Goal: Information Seeking & Learning: Find contact information

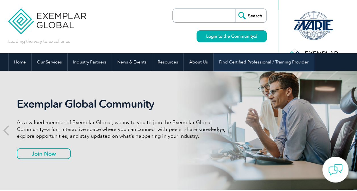
click at [276, 69] on link "Find Certified Professional / Training Provider" at bounding box center [264, 62] width 100 height 18
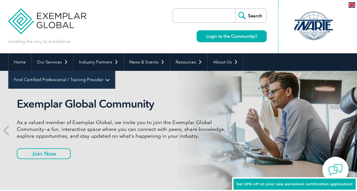
click at [115, 71] on link "Find Certified Professional / Training Provider" at bounding box center [62, 80] width 106 height 18
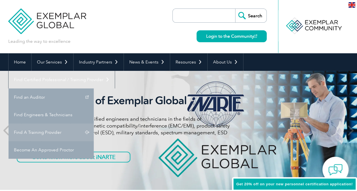
click at [94, 124] on link "Find A Training Provider" at bounding box center [51, 133] width 85 height 18
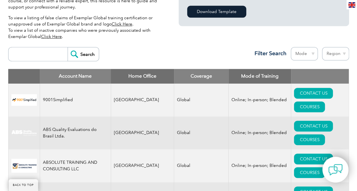
scroll to position [198, 0]
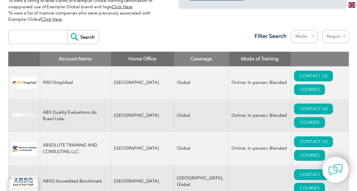
click at [20, 38] on input "search" at bounding box center [39, 37] width 56 height 14
type input "serbia"
click at [68, 30] on input "Search" at bounding box center [83, 37] width 31 height 14
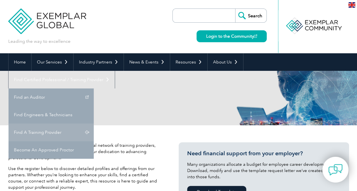
click at [94, 124] on link "Find A Training Provider" at bounding box center [51, 133] width 85 height 18
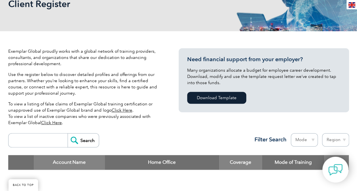
scroll to position [107, 0]
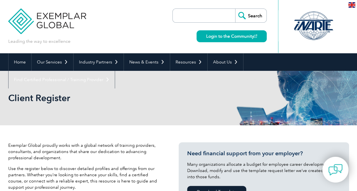
scroll to position [109, 0]
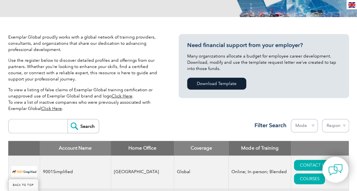
click at [33, 130] on input "search" at bounding box center [39, 127] width 56 height 14
type input "serbia"
click at [87, 124] on input "Search" at bounding box center [83, 127] width 31 height 14
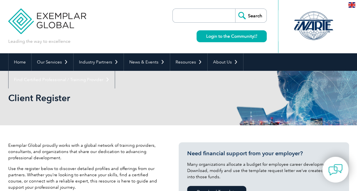
click at [87, 124] on div "Client Register" at bounding box center [178, 98] width 341 height 55
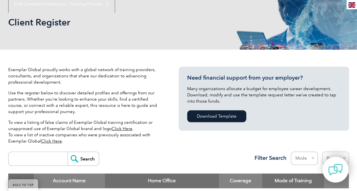
scroll to position [163, 0]
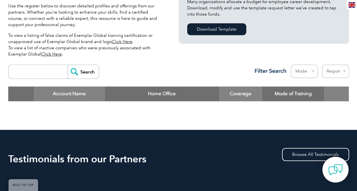
click at [165, 98] on th "Home Office" at bounding box center [162, 94] width 114 height 15
click at [160, 91] on th "Home Office" at bounding box center [162, 94] width 114 height 15
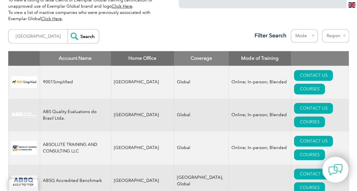
scroll to position [200, 0]
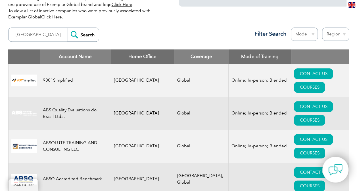
click at [137, 56] on th "Home Office" at bounding box center [142, 56] width 63 height 15
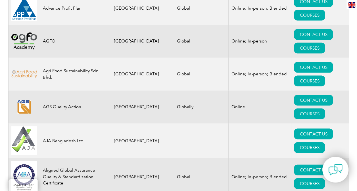
scroll to position [548, 0]
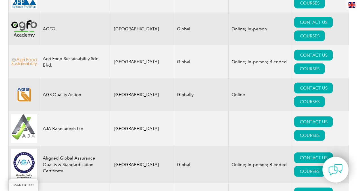
drag, startPoint x: 48, startPoint y: 80, endPoint x: 143, endPoint y: 80, distance: 95.4
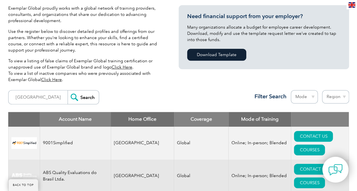
scroll to position [134, 0]
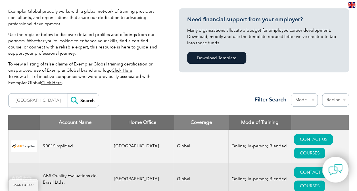
click at [137, 122] on th "Home Office" at bounding box center [142, 122] width 63 height 15
click at [338, 101] on select "Region [GEOGRAPHIC_DATA] [GEOGRAPHIC_DATA] [GEOGRAPHIC_DATA] [GEOGRAPHIC_DATA] …" at bounding box center [335, 99] width 27 height 13
select select "[GEOGRAPHIC_DATA]"
click at [322, 93] on select "Region [GEOGRAPHIC_DATA] [GEOGRAPHIC_DATA] [GEOGRAPHIC_DATA] [GEOGRAPHIC_DATA] …" at bounding box center [335, 99] width 27 height 13
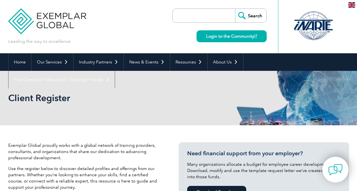
select select "[GEOGRAPHIC_DATA]"
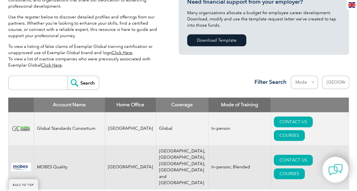
scroll to position [152, 0]
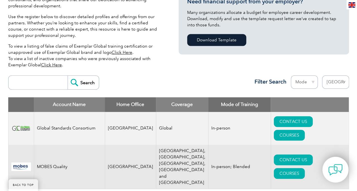
click at [339, 83] on select "Region [GEOGRAPHIC_DATA] [GEOGRAPHIC_DATA] [GEOGRAPHIC_DATA] [GEOGRAPHIC_DATA] …" at bounding box center [335, 82] width 27 height 13
click at [170, 72] on div "Exemplar Global proudly works with a global network of training providers, cons…" at bounding box center [93, 31] width 170 height 82
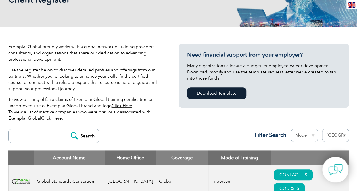
scroll to position [0, 0]
